Goal: Task Accomplishment & Management: Complete application form

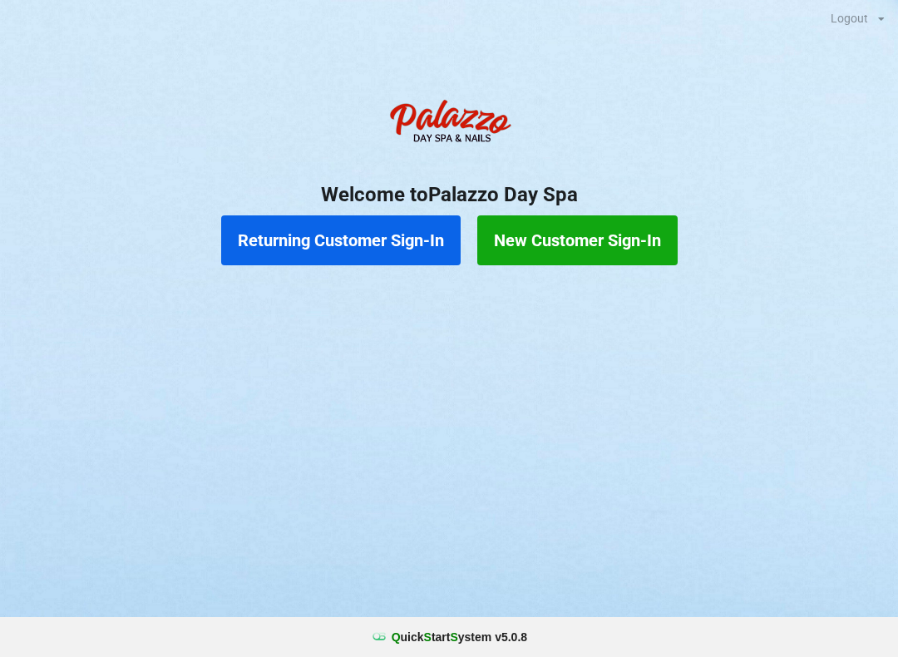
scroll to position [33, 0]
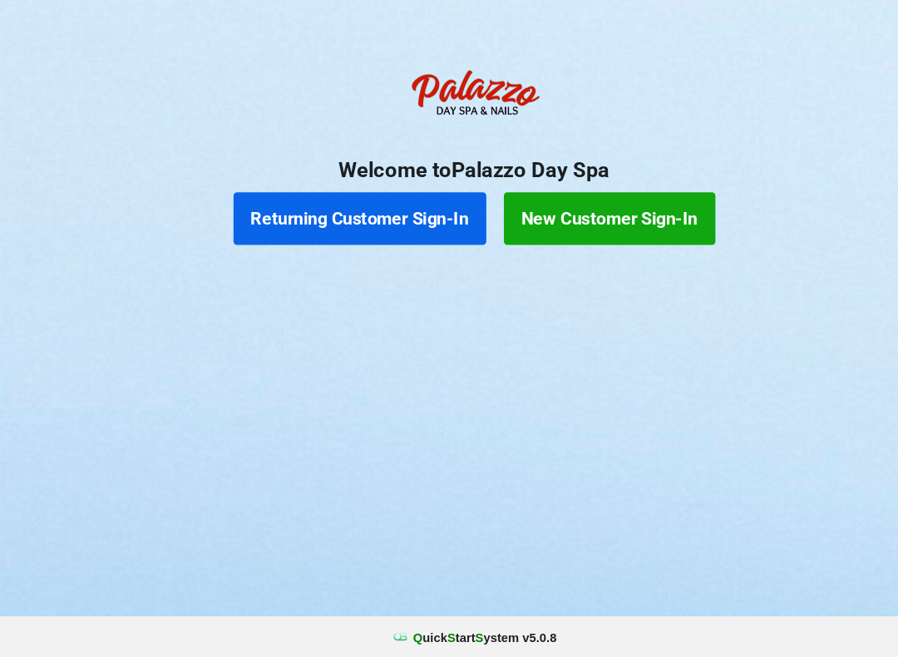
click at [377, 218] on button "Returning Customer Sign-In" at bounding box center [341, 240] width 240 height 50
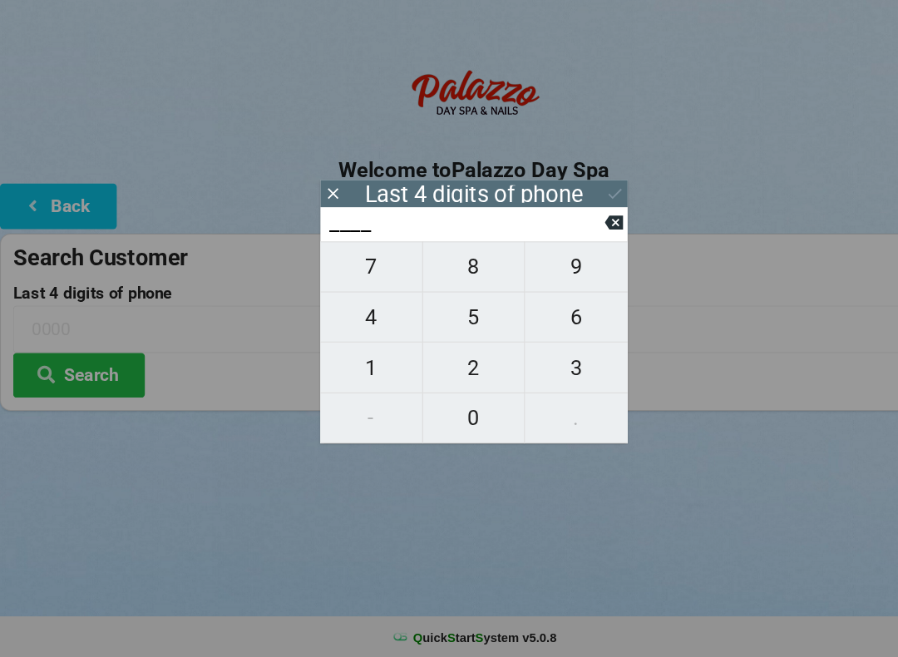
click at [548, 364] on span "3" at bounding box center [545, 381] width 97 height 35
type input "3___"
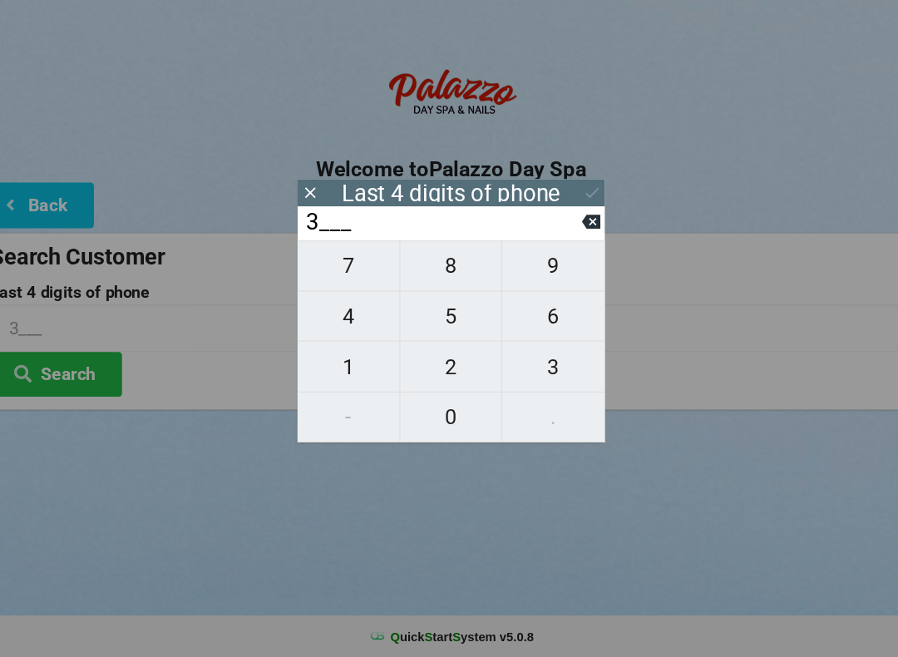
click at [433, 364] on span "2" at bounding box center [449, 381] width 96 height 35
type input "32__"
click at [354, 318] on span "4" at bounding box center [352, 333] width 96 height 35
type input "324_"
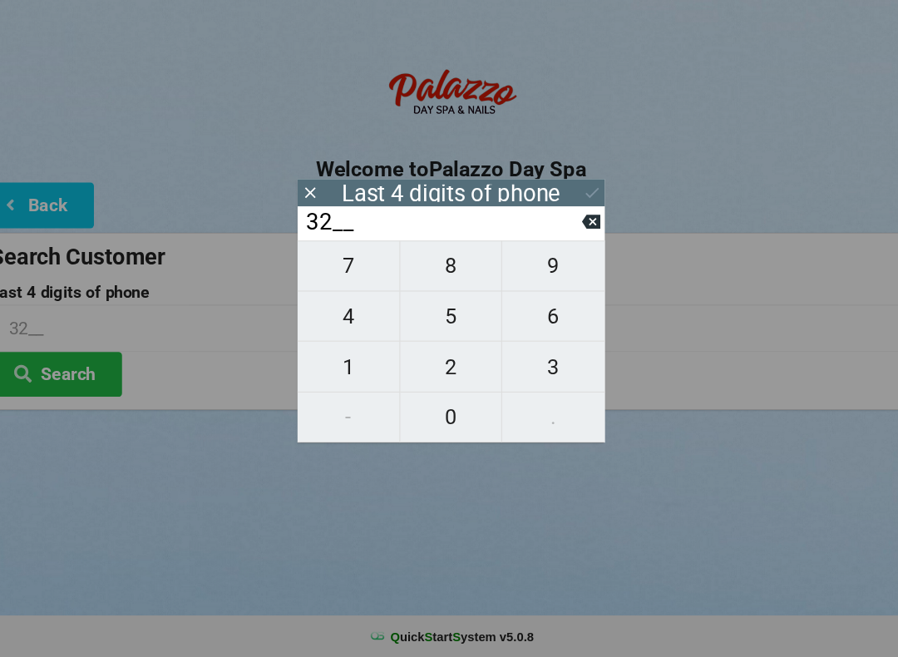
type input "324_"
click at [423, 316] on span "5" at bounding box center [449, 333] width 96 height 35
type input "3245"
click at [574, 208] on icon at bounding box center [582, 216] width 17 height 17
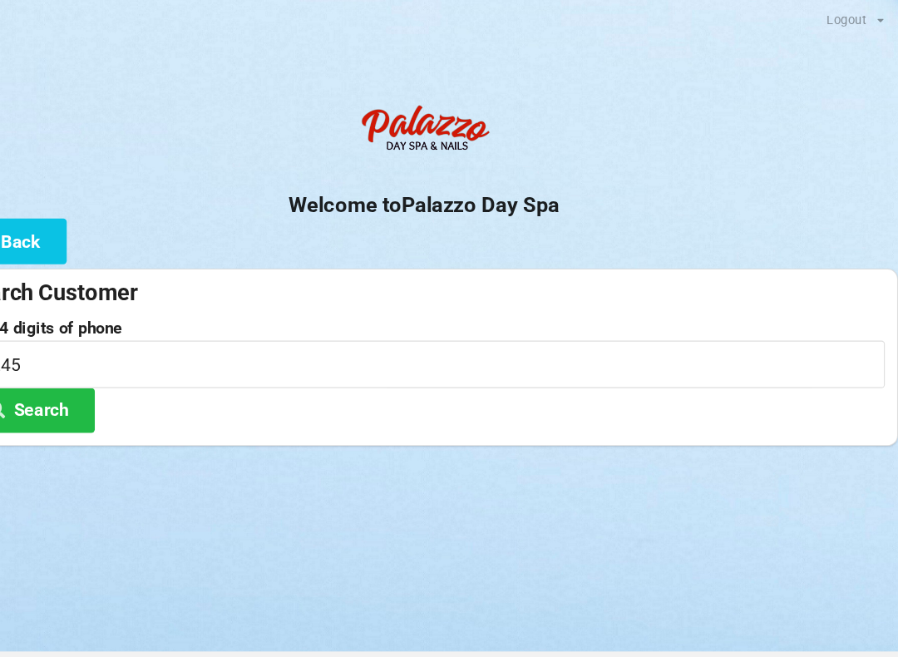
click at [56, 390] on button "Search" at bounding box center [74, 389] width 125 height 42
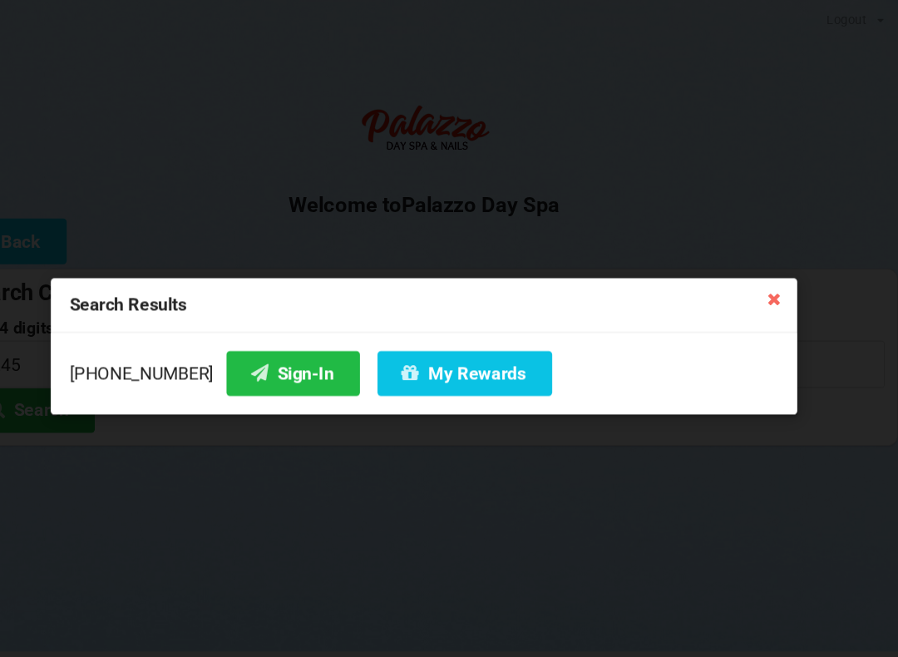
click at [262, 353] on button "Sign-In" at bounding box center [325, 354] width 126 height 42
